Goal: Information Seeking & Learning: Understand process/instructions

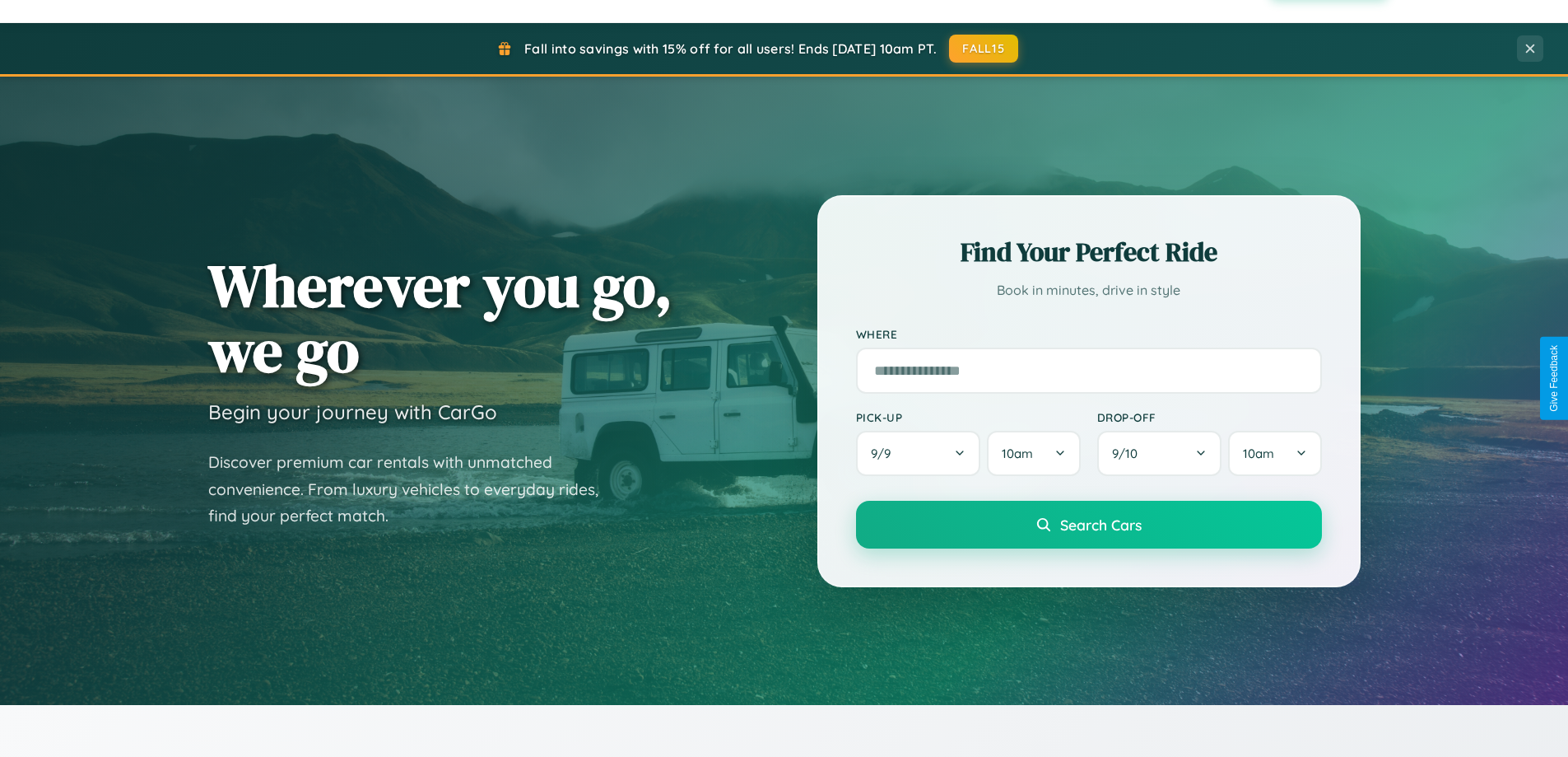
scroll to position [3168, 0]
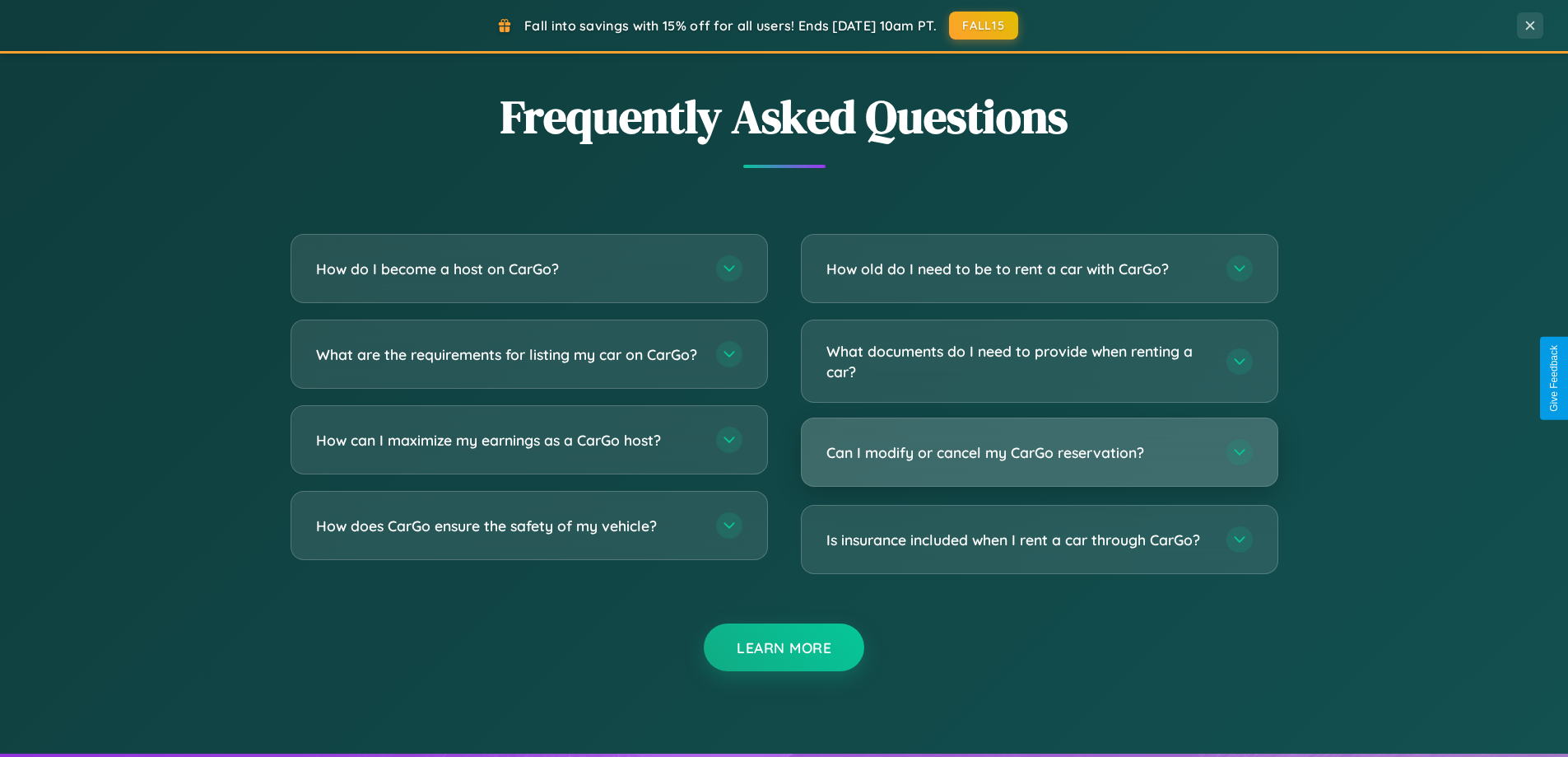
click at [1039, 452] on h3 "Can I modify or cancel my CarGo reservation?" at bounding box center [1019, 452] width 384 height 20
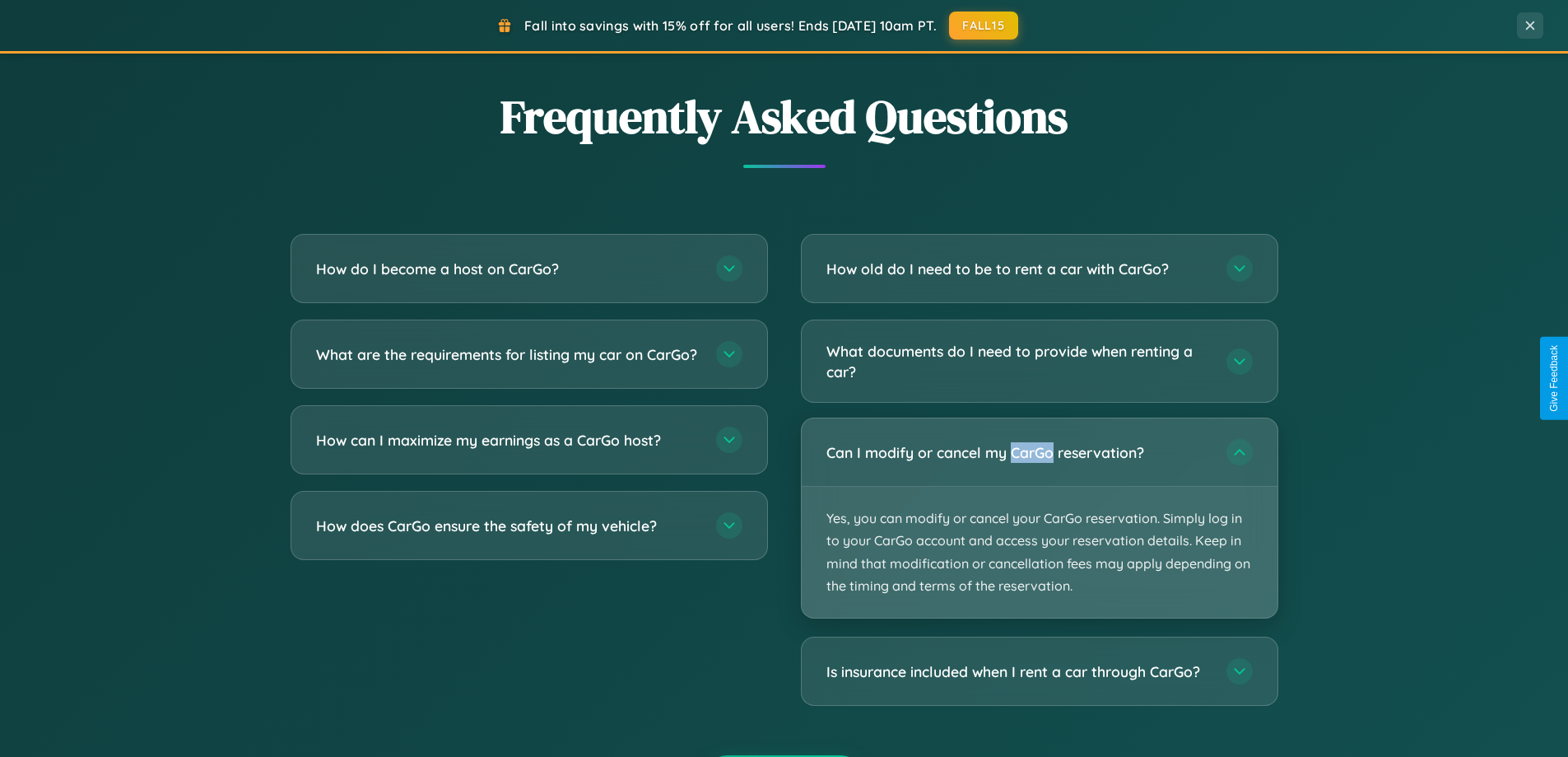
click at [1039, 518] on p "Yes, you can modify or cancel your CarGo reservation. Simply log in to your Car…" at bounding box center [1039, 551] width 476 height 131
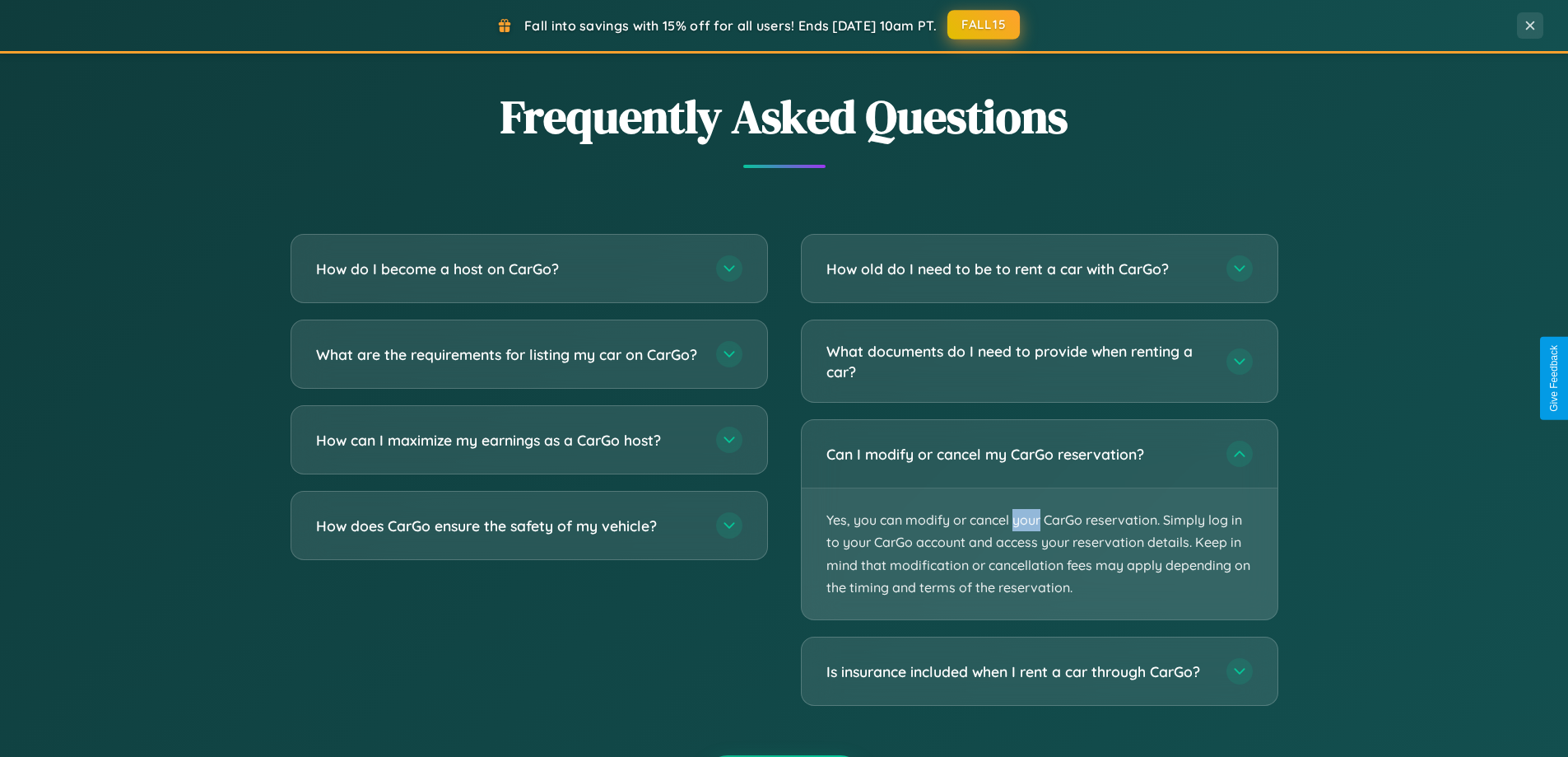
click at [985, 25] on button "FALL15" at bounding box center [984, 25] width 73 height 30
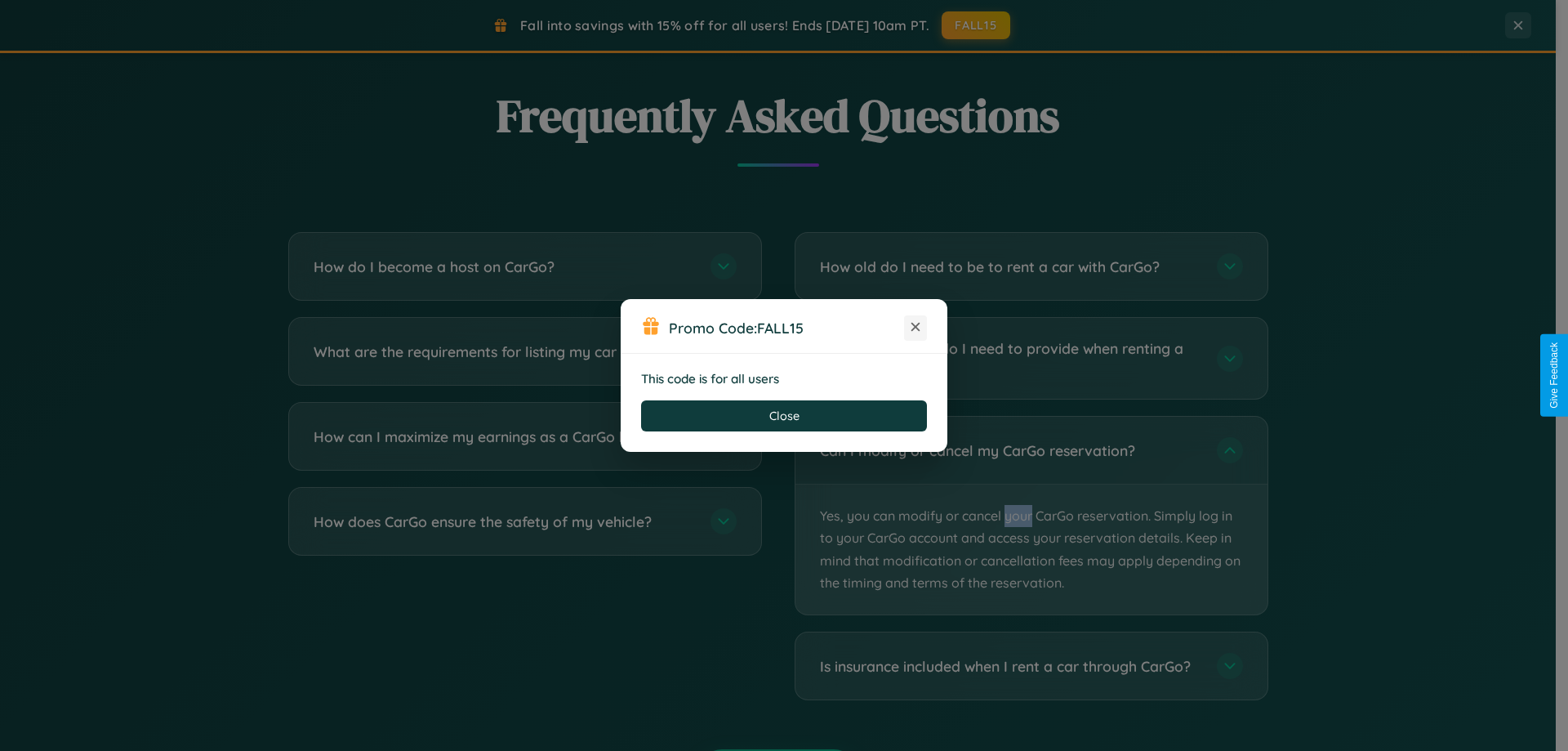
click at [915, 328] on icon at bounding box center [915, 327] width 17 height 17
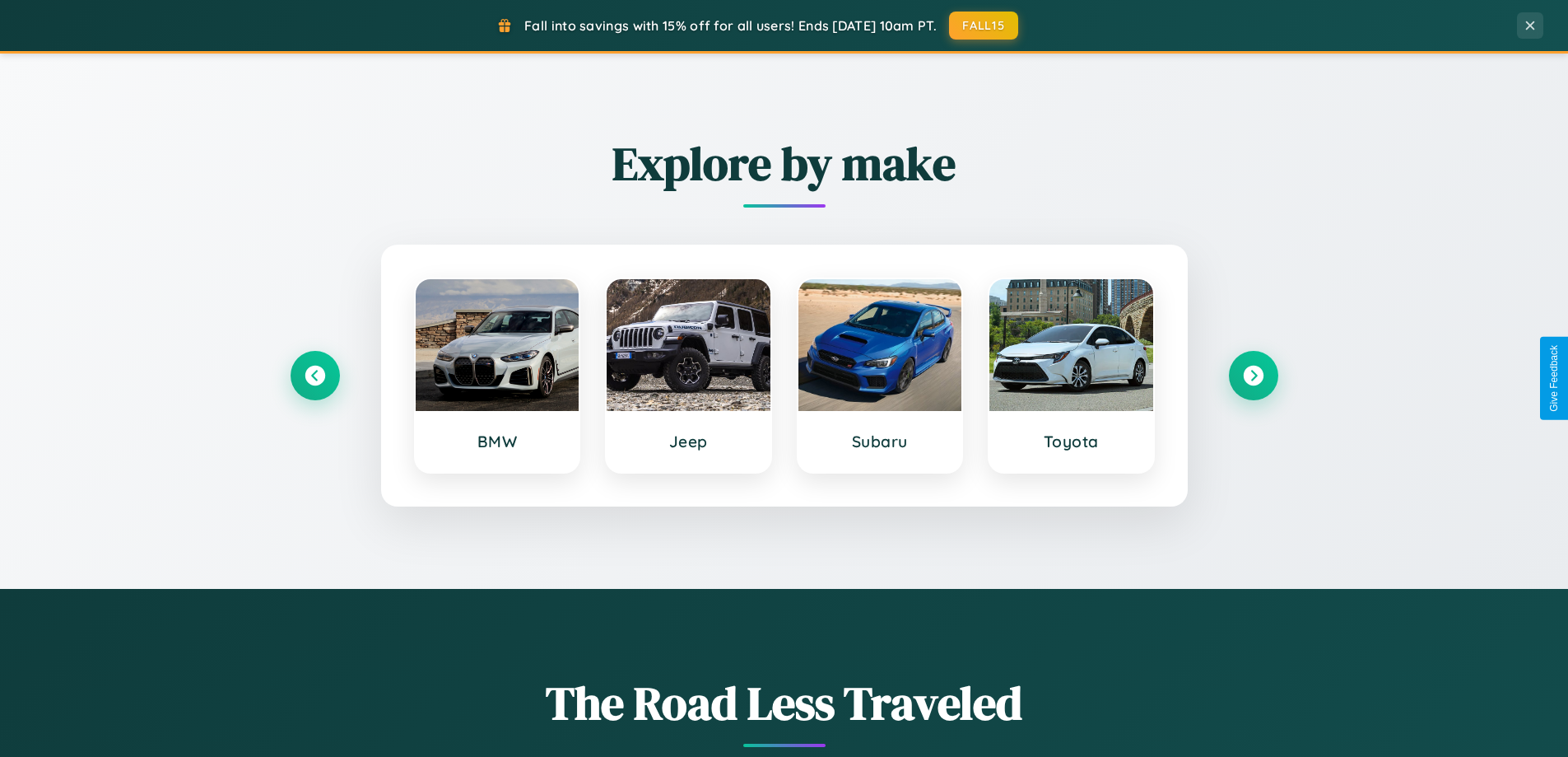
scroll to position [710, 0]
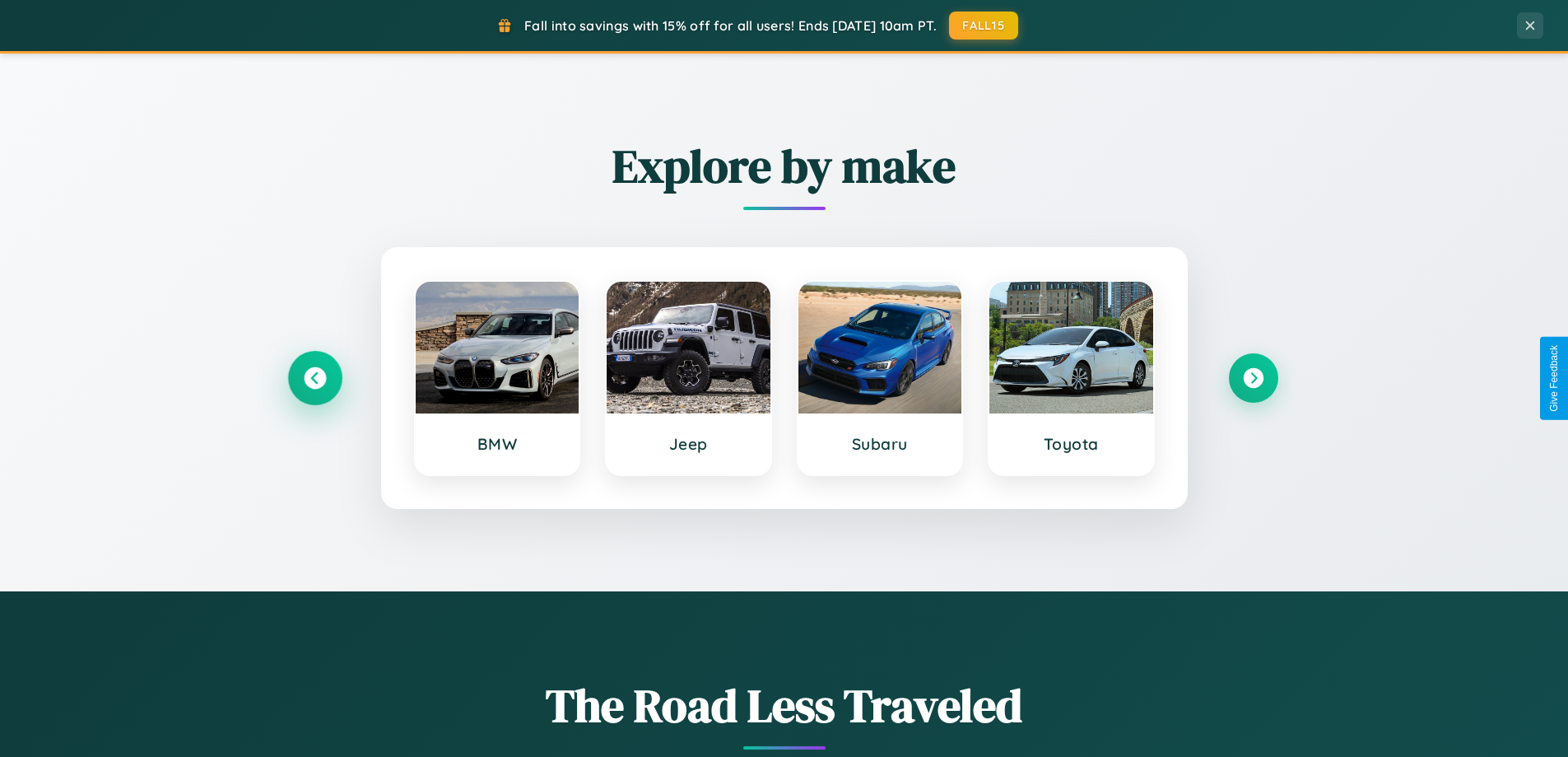
click at [314, 378] on icon at bounding box center [314, 378] width 22 height 22
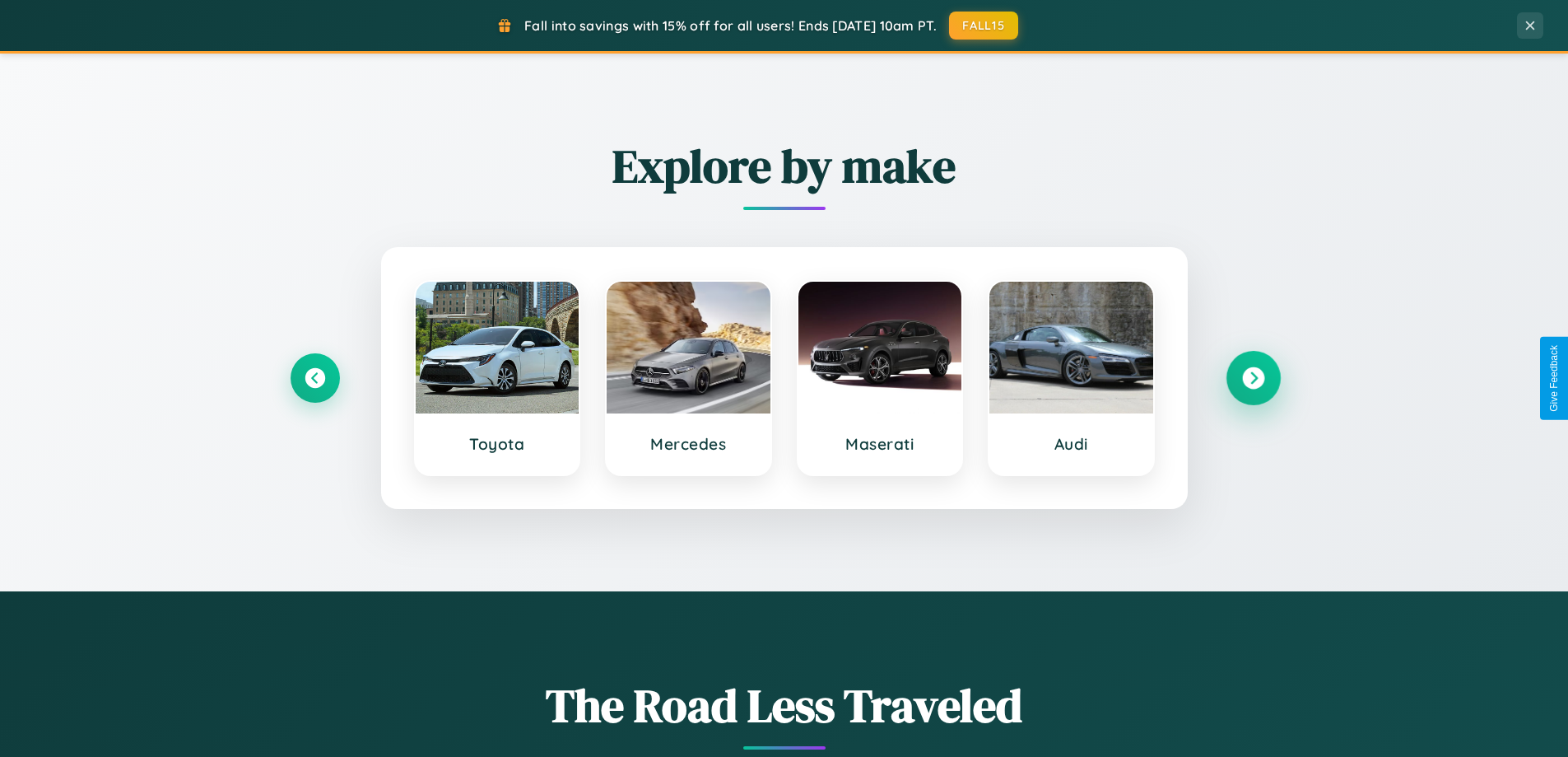
click at [1253, 378] on icon at bounding box center [1253, 378] width 22 height 22
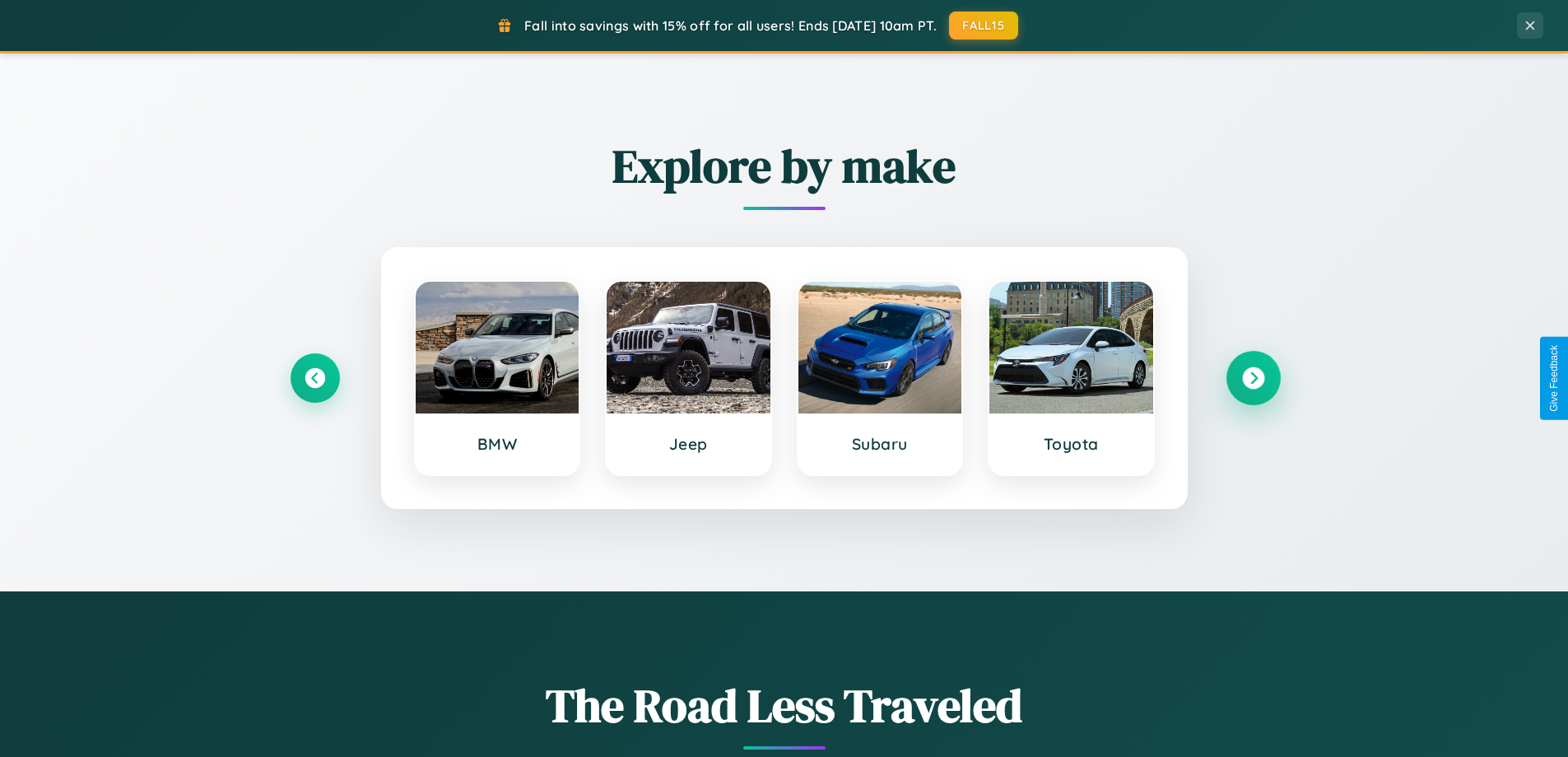
click at [1253, 378] on icon at bounding box center [1253, 378] width 22 height 22
